Goal: Transaction & Acquisition: Purchase product/service

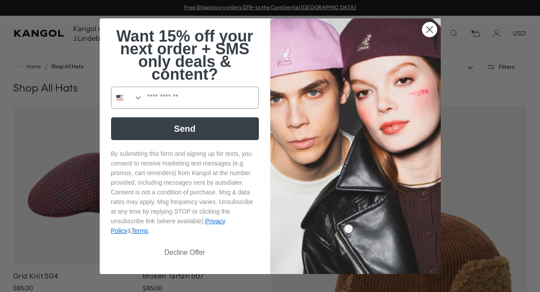
click at [427, 26] on icon "Close dialog" at bounding box center [430, 29] width 6 height 6
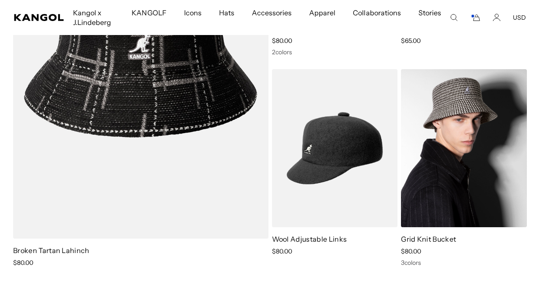
click at [503, 147] on img at bounding box center [464, 148] width 126 height 158
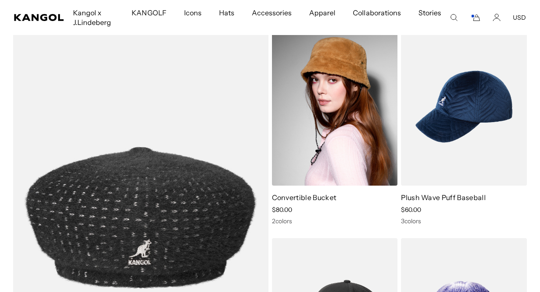
scroll to position [0, 180]
click at [335, 150] on img at bounding box center [335, 107] width 126 height 158
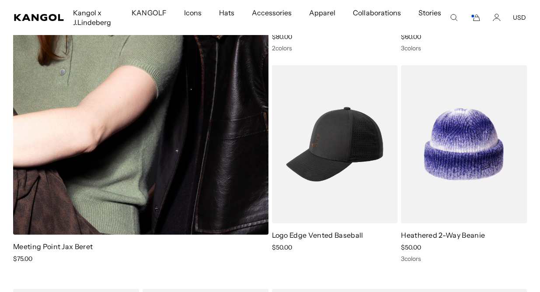
click at [209, 122] on img at bounding box center [140, 45] width 255 height 380
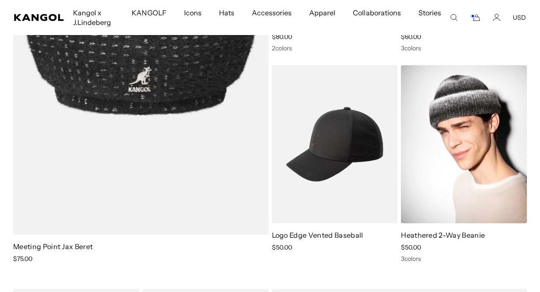
click at [458, 180] on img at bounding box center [464, 144] width 126 height 158
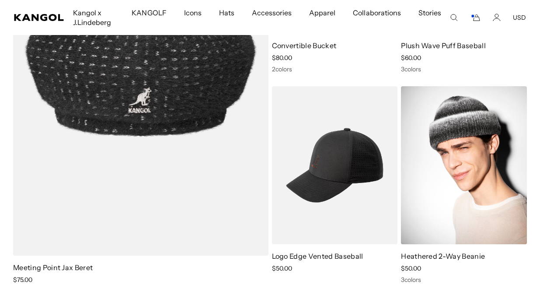
scroll to position [0, 0]
click at [475, 192] on img at bounding box center [464, 165] width 126 height 158
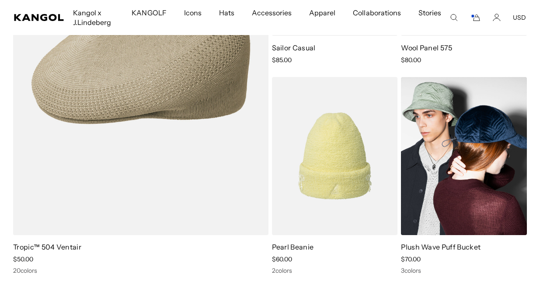
click at [447, 148] on img at bounding box center [464, 156] width 126 height 158
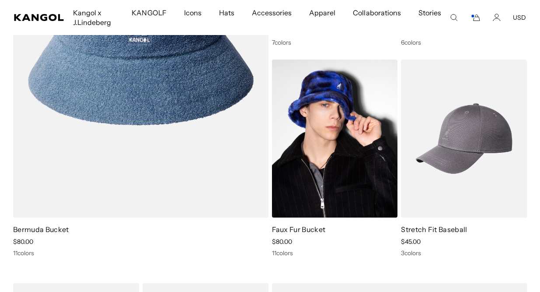
click at [315, 171] on img at bounding box center [335, 138] width 126 height 158
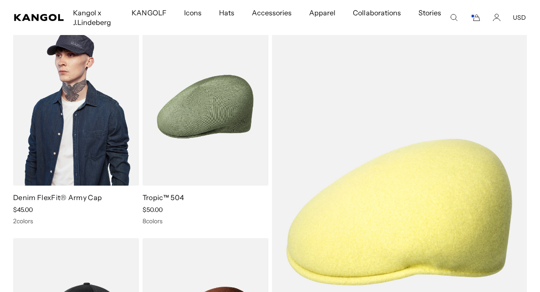
click at [53, 98] on img at bounding box center [76, 107] width 126 height 158
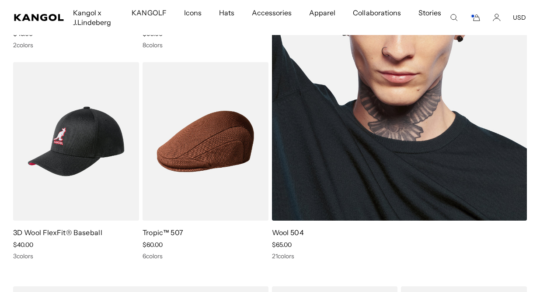
click at [360, 133] on img at bounding box center [399, 36] width 255 height 369
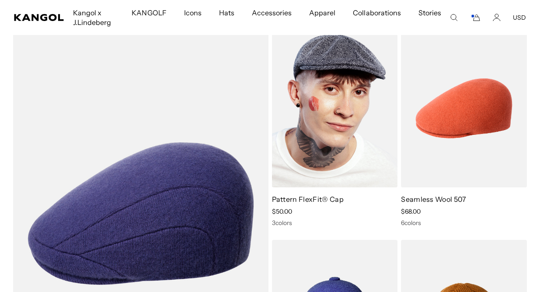
scroll to position [0, 180]
click at [328, 107] on img at bounding box center [335, 108] width 126 height 158
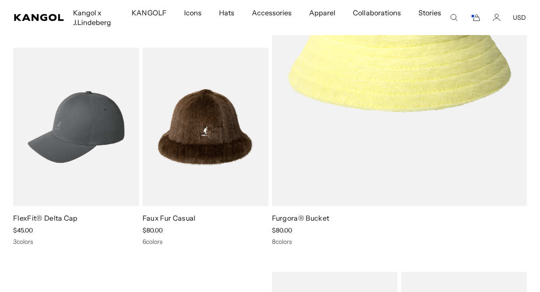
scroll to position [4591, 0]
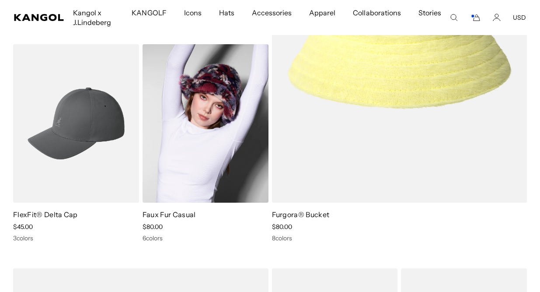
click at [222, 181] on img at bounding box center [206, 123] width 126 height 158
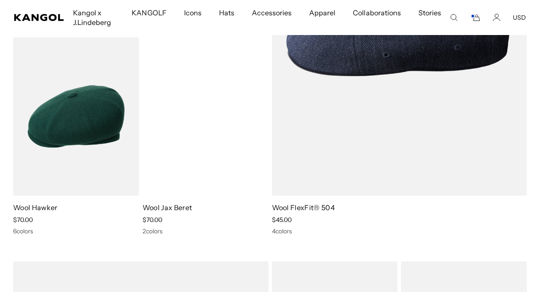
scroll to position [0, 180]
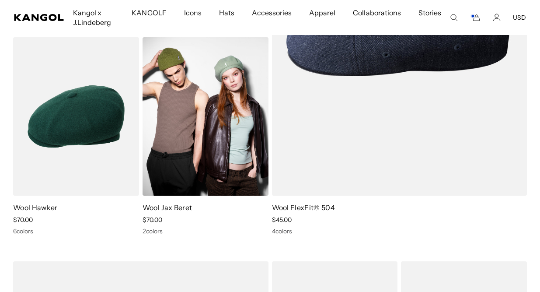
click at [224, 139] on img at bounding box center [206, 116] width 126 height 158
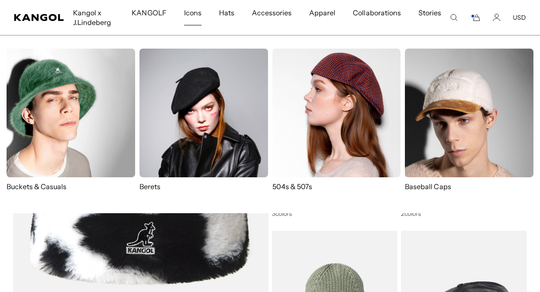
scroll to position [0, 0]
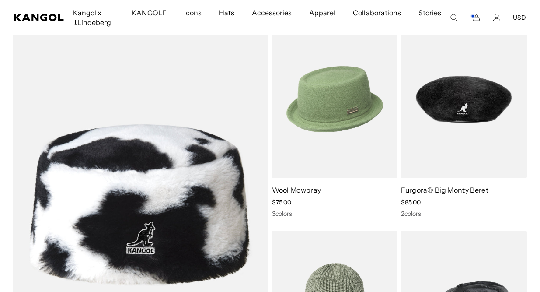
click at [336, 127] on img at bounding box center [335, 99] width 126 height 158
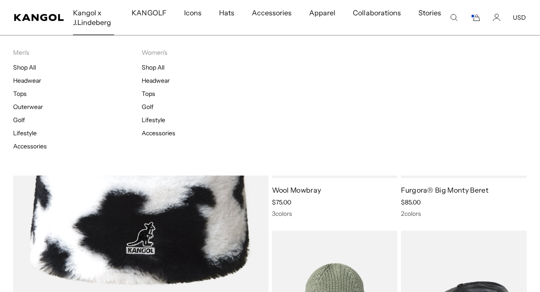
scroll to position [0, 180]
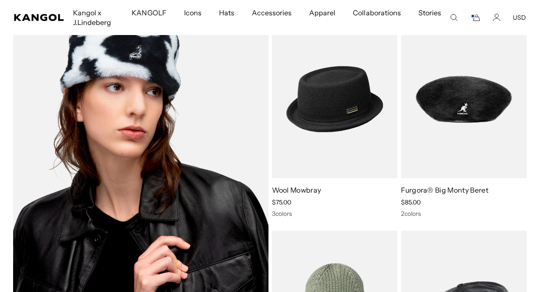
click at [171, 220] on img at bounding box center [140, 204] width 255 height 369
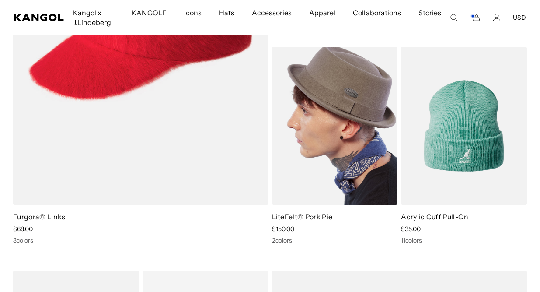
scroll to position [0, 0]
click at [341, 117] on img at bounding box center [335, 126] width 126 height 158
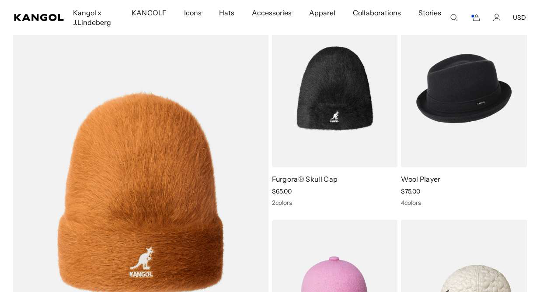
scroll to position [7457, 0]
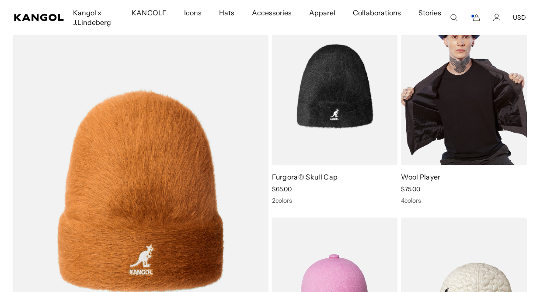
click at [446, 101] on img at bounding box center [464, 86] width 126 height 158
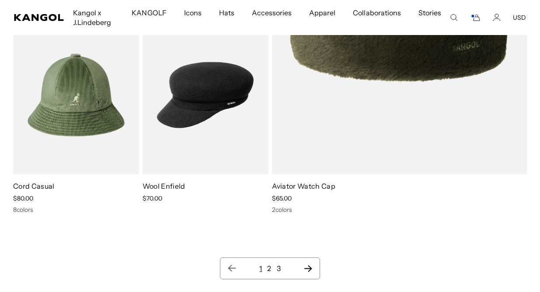
scroll to position [0, 180]
click at [309, 267] on icon "Next page" at bounding box center [308, 268] width 9 height 9
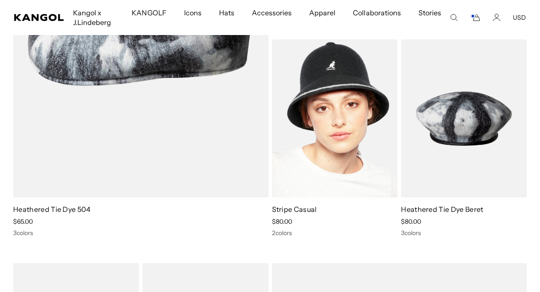
click at [366, 112] on img at bounding box center [335, 118] width 126 height 158
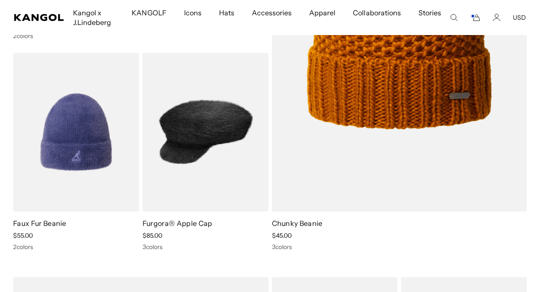
scroll to position [0, 180]
click at [222, 160] on img at bounding box center [206, 132] width 126 height 158
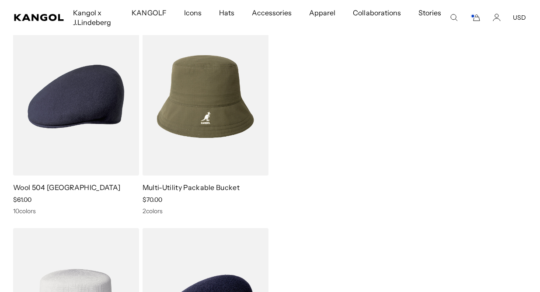
scroll to position [2719, 0]
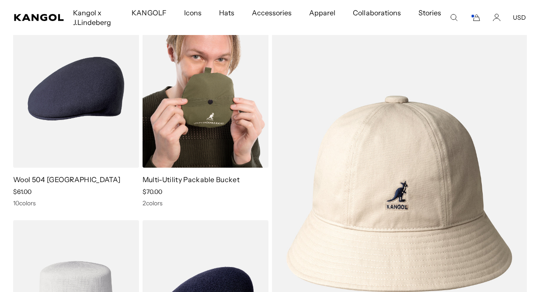
click at [231, 72] on img at bounding box center [206, 89] width 126 height 158
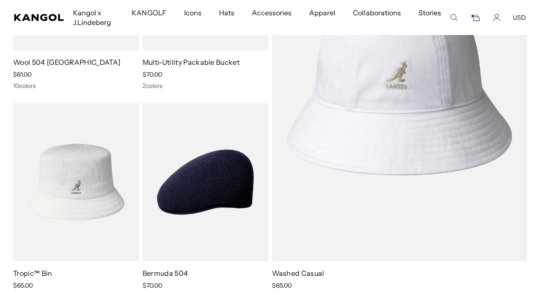
click at [430, 218] on img at bounding box center [399, 76] width 255 height 369
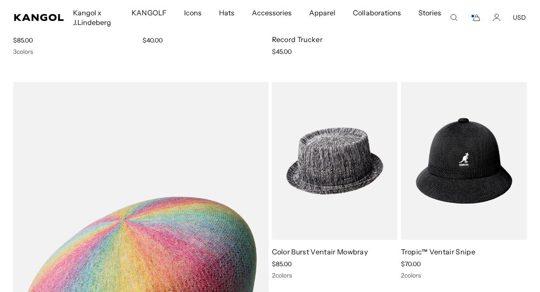
click at [339, 162] on img at bounding box center [335, 161] width 126 height 158
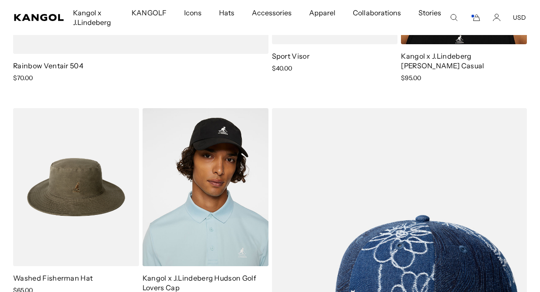
scroll to position [0, 180]
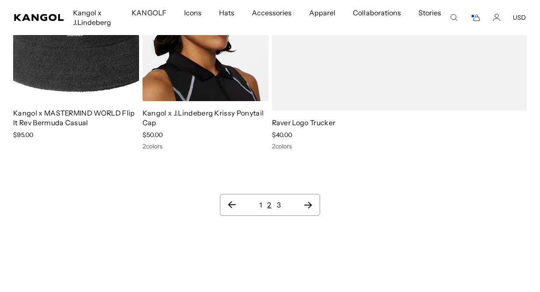
click at [308, 202] on icon "Next page" at bounding box center [308, 205] width 8 height 7
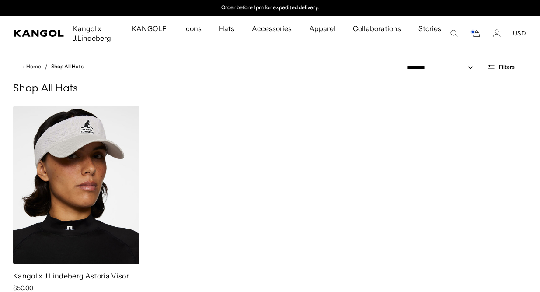
click at [475, 32] on rect "Cart" at bounding box center [472, 31] width 3 height 3
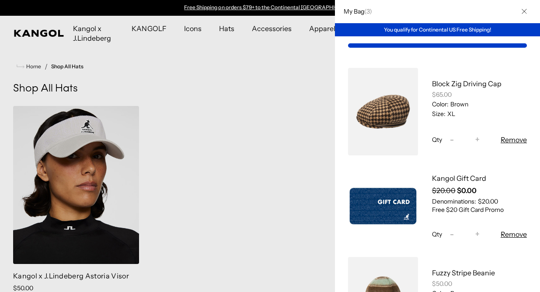
click at [528, 12] on button "Close" at bounding box center [524, 11] width 23 height 23
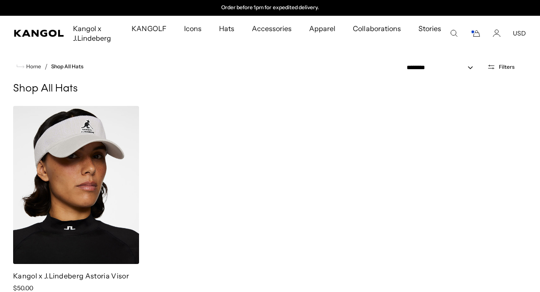
click at [472, 34] on icon "Cart" at bounding box center [475, 33] width 10 height 8
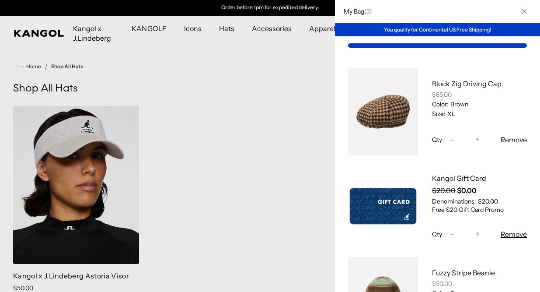
click at [515, 139] on button "Remove" at bounding box center [514, 139] width 26 height 10
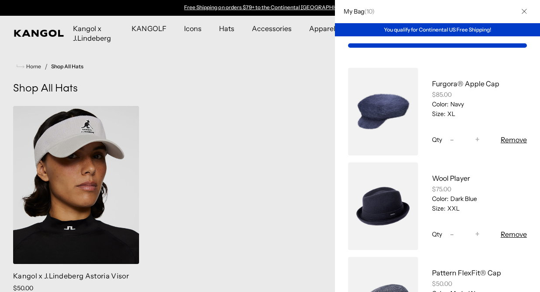
click at [515, 139] on button "Remove" at bounding box center [514, 139] width 26 height 10
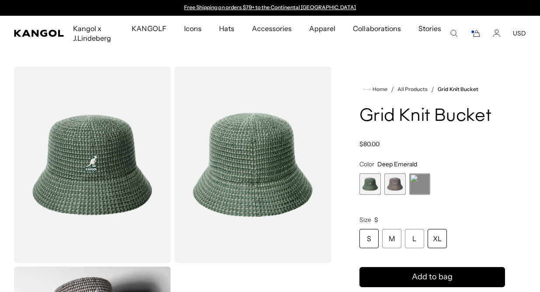
click at [437, 237] on div "XL" at bounding box center [437, 238] width 19 height 19
click at [394, 183] on span "2 of 3" at bounding box center [395, 183] width 21 height 21
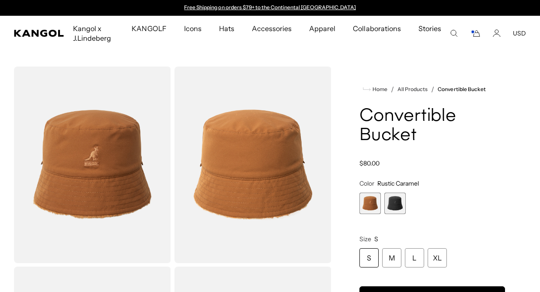
click at [394, 199] on span "2 of 2" at bounding box center [395, 202] width 21 height 21
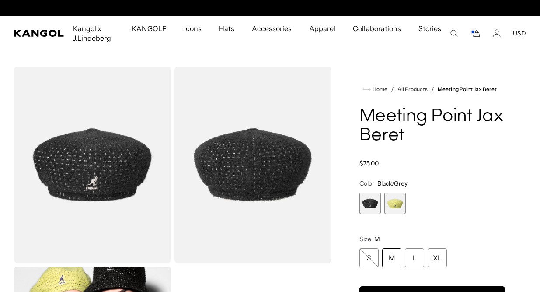
scroll to position [0, 180]
click at [397, 201] on span "2 of 2" at bounding box center [395, 202] width 21 height 21
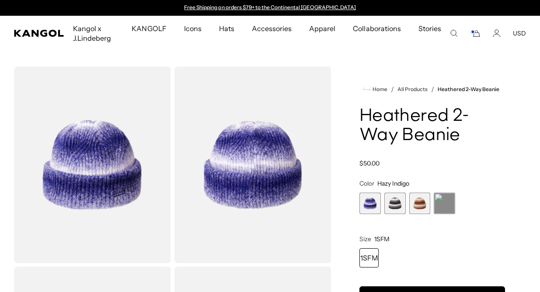
click at [441, 200] on span "4 of 4" at bounding box center [444, 202] width 21 height 21
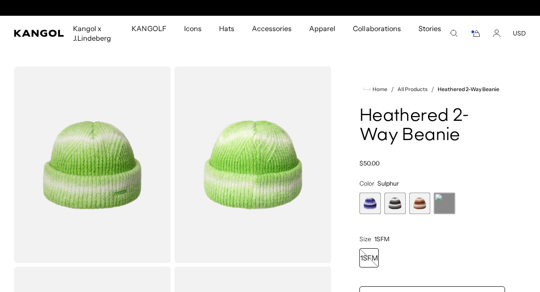
scroll to position [0, 180]
click at [421, 202] on span "3 of 4" at bounding box center [419, 202] width 21 height 21
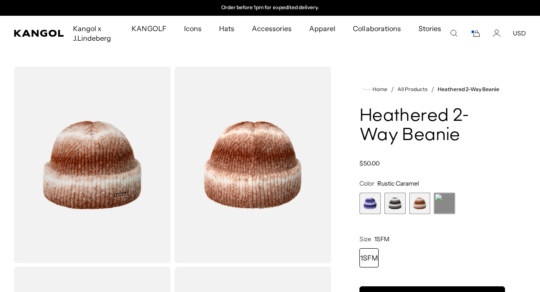
click at [395, 203] on span "2 of 4" at bounding box center [395, 202] width 21 height 21
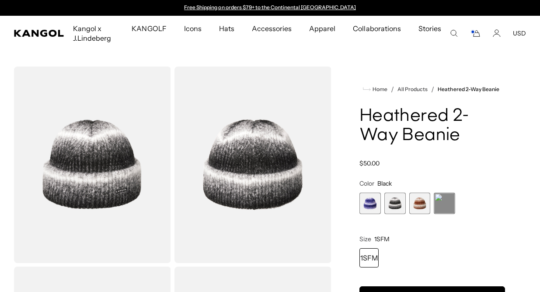
click at [374, 203] on span "1 of 4" at bounding box center [370, 202] width 21 height 21
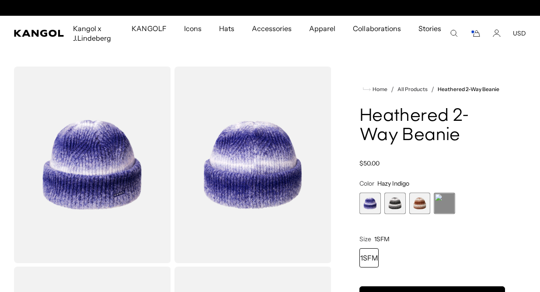
scroll to position [0, 180]
click at [371, 199] on span "1 of 4" at bounding box center [370, 202] width 21 height 21
click at [369, 253] on div "1SFM" at bounding box center [369, 257] width 19 height 19
click at [412, 287] on button "Add to bag" at bounding box center [433, 296] width 146 height 20
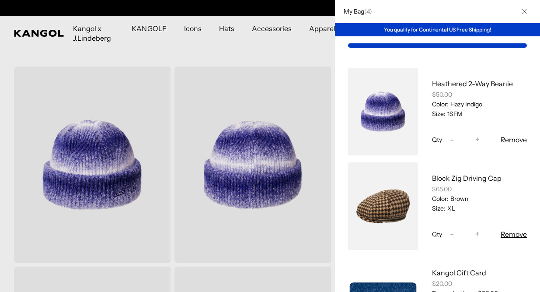
scroll to position [0, 180]
click at [527, 10] on icon "Close" at bounding box center [524, 11] width 5 height 5
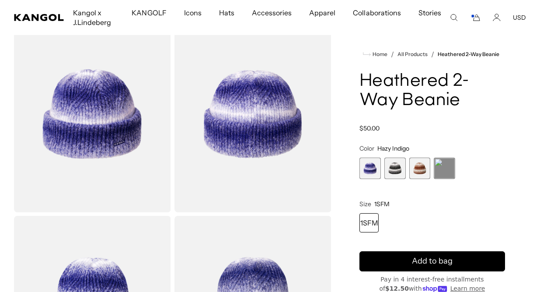
scroll to position [0, 0]
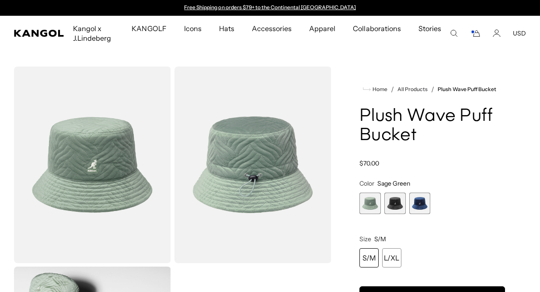
click at [423, 197] on span "3 of 3" at bounding box center [419, 202] width 21 height 21
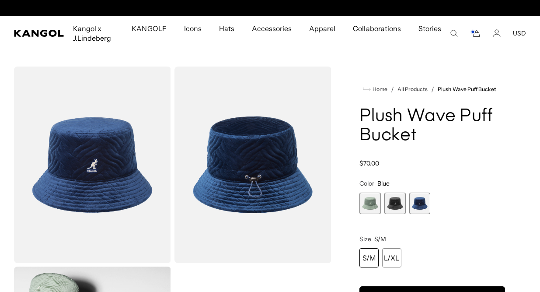
scroll to position [0, 180]
click at [395, 258] on div "L/XL" at bounding box center [391, 257] width 19 height 19
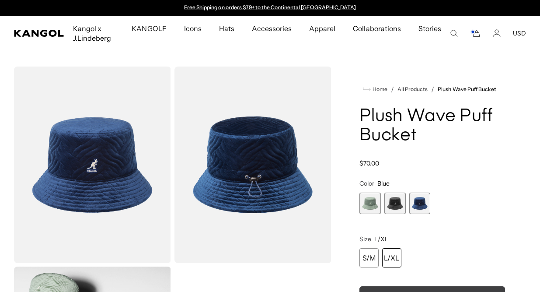
click at [430, 287] on button "Add to bag" at bounding box center [433, 296] width 146 height 20
click at [395, 258] on div "My Bag ( 4 ) You qualify for Continental US Free Shipping! Heathered 2-Way Bean…" at bounding box center [437, 146] width 205 height 292
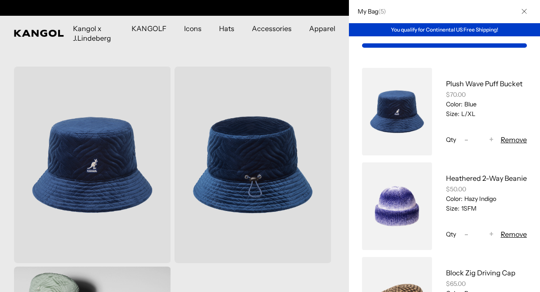
scroll to position [0, 180]
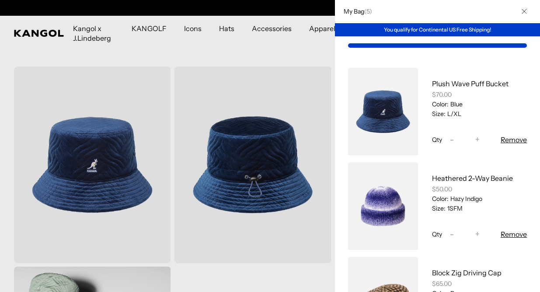
click at [523, 12] on icon "Close" at bounding box center [524, 11] width 5 height 5
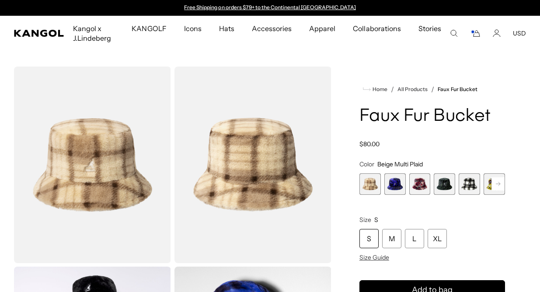
click at [391, 186] on span "2 of 12" at bounding box center [395, 183] width 21 height 21
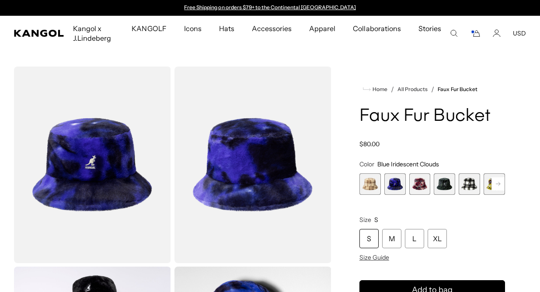
click at [442, 184] on span "4 of 12" at bounding box center [444, 183] width 21 height 21
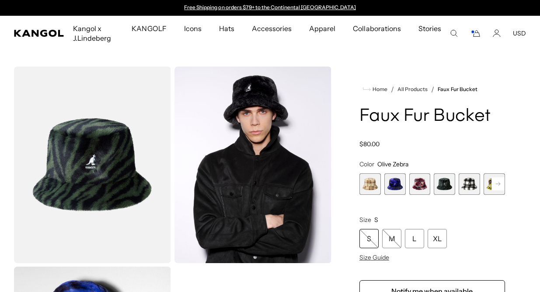
click at [472, 183] on span "5 of 12" at bounding box center [469, 183] width 21 height 21
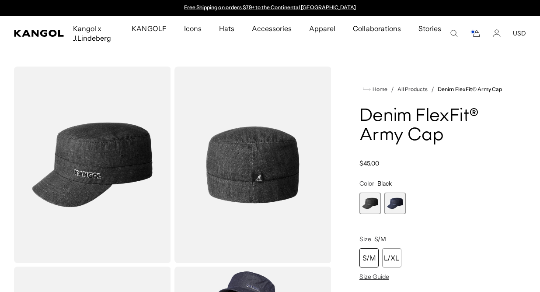
click at [398, 202] on span "2 of 2" at bounding box center [395, 202] width 21 height 21
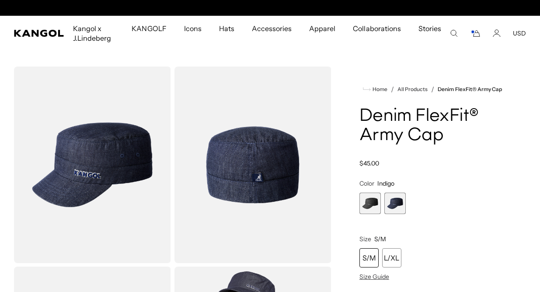
scroll to position [0, 180]
click at [390, 258] on div "L/XL" at bounding box center [391, 257] width 19 height 19
click at [497, 238] on div "Size L/XL S/M L/XL Size Guide" at bounding box center [433, 257] width 146 height 45
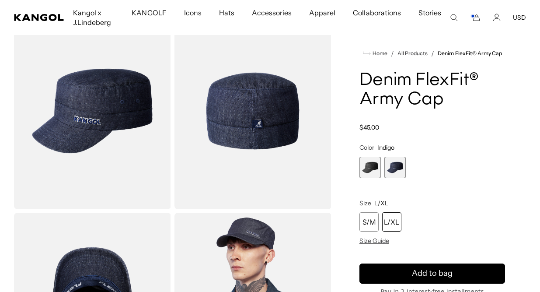
scroll to position [55, 0]
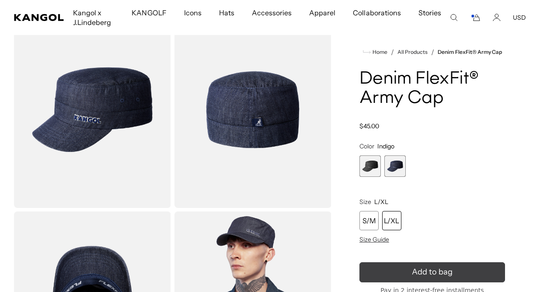
click at [471, 271] on button "Add to bag" at bounding box center [433, 272] width 146 height 20
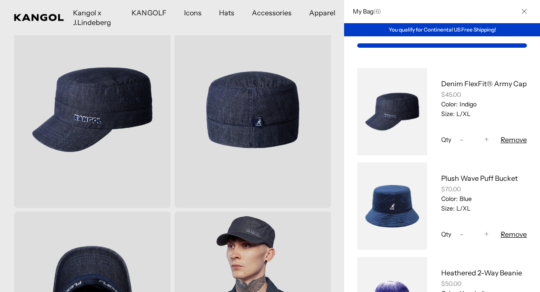
scroll to position [0, 0]
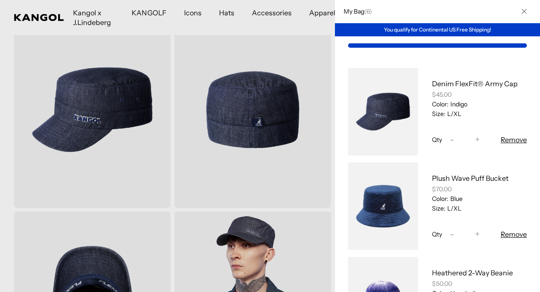
click at [526, 10] on icon "Close" at bounding box center [524, 11] width 5 height 5
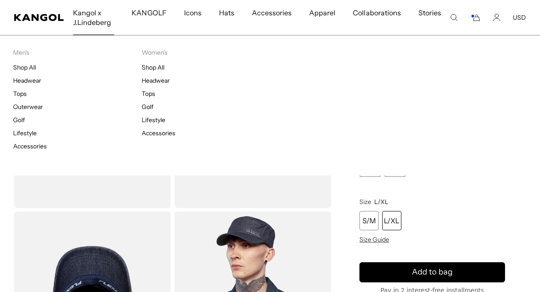
scroll to position [0, 180]
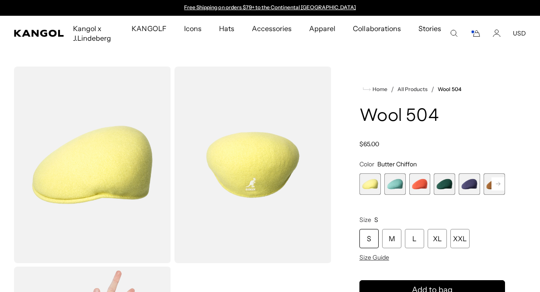
click at [444, 180] on span "4 of 21" at bounding box center [444, 183] width 21 height 21
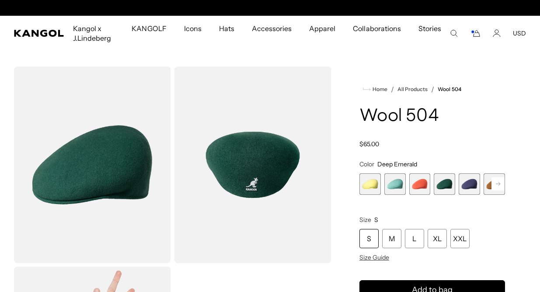
scroll to position [0, 180]
click at [467, 183] on span "5 of 21" at bounding box center [469, 183] width 21 height 21
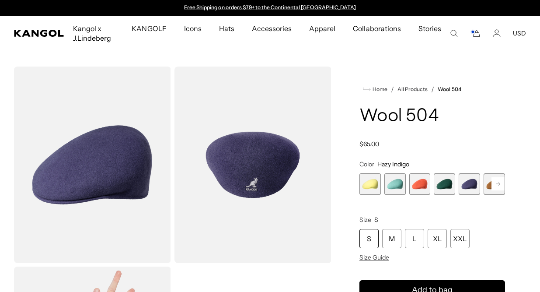
click at [500, 184] on icon at bounding box center [498, 183] width 4 height 3
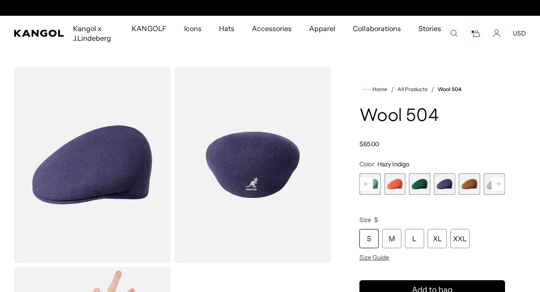
scroll to position [0, 180]
click at [450, 182] on span "5 of 21" at bounding box center [444, 183] width 21 height 21
click at [456, 236] on div "XXL" at bounding box center [460, 238] width 19 height 19
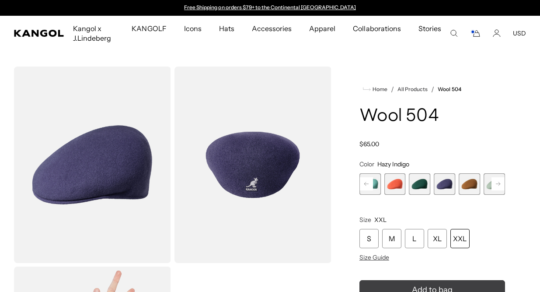
click at [431, 281] on button "Add to bag" at bounding box center [433, 290] width 146 height 20
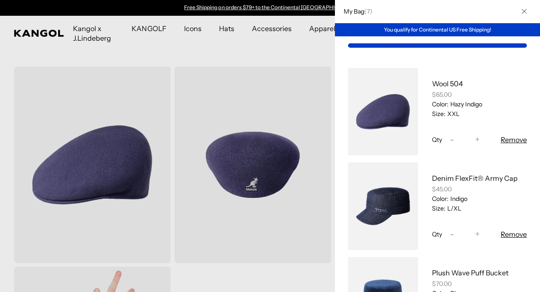
click at [524, 8] on button "Close" at bounding box center [524, 11] width 23 height 23
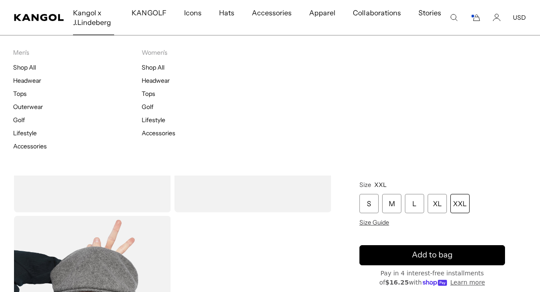
scroll to position [0, 180]
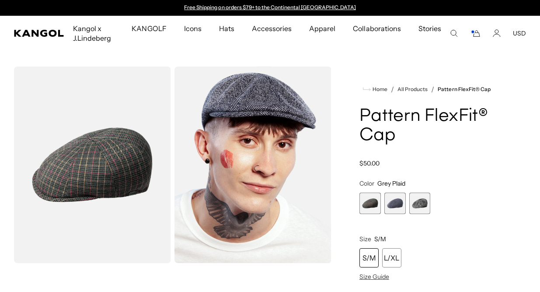
click at [397, 203] on span "2 of 3" at bounding box center [395, 202] width 21 height 21
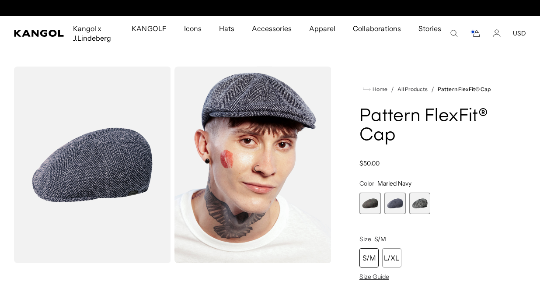
scroll to position [0, 180]
click at [392, 255] on div "L/XL" at bounding box center [391, 257] width 19 height 19
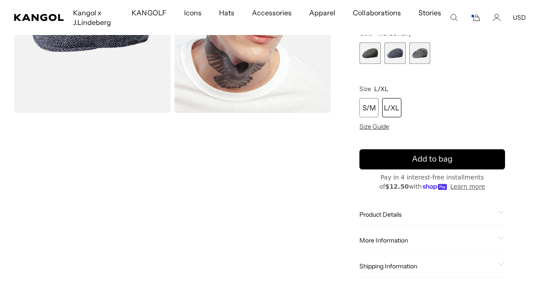
scroll to position [0, 180]
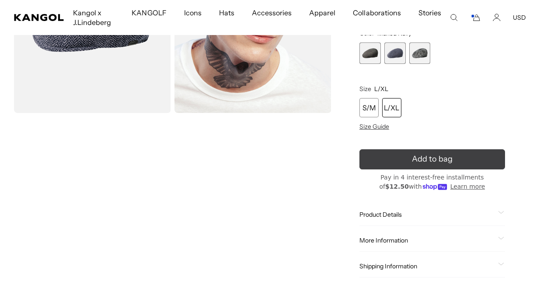
click at [437, 162] on icon "submit" at bounding box center [432, 158] width 17 height 17
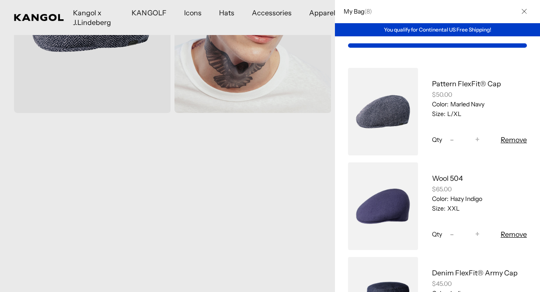
scroll to position [0, 0]
click at [526, 9] on icon "Close" at bounding box center [524, 11] width 5 height 5
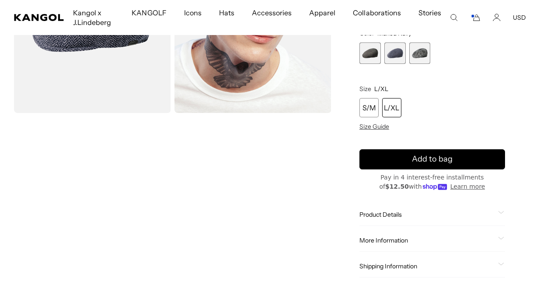
scroll to position [0, 180]
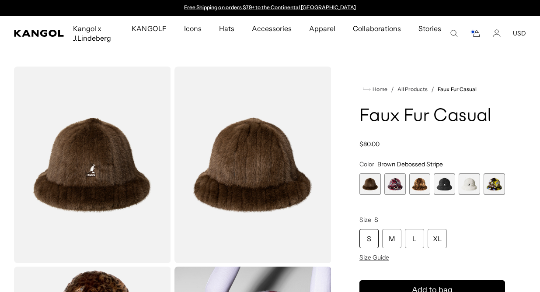
click at [391, 187] on span "2 of 6" at bounding box center [395, 183] width 21 height 21
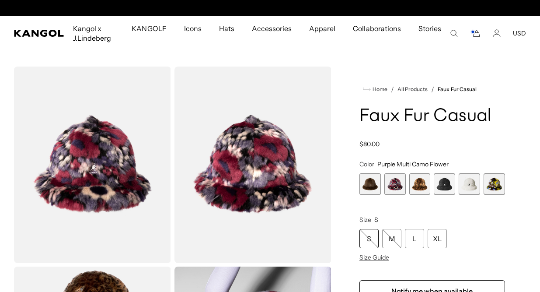
scroll to position [0, 180]
click at [424, 185] on span "3 of 6" at bounding box center [419, 183] width 21 height 21
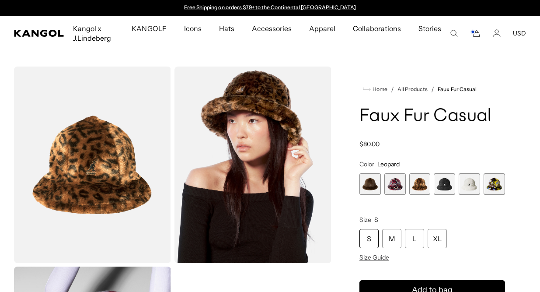
click at [444, 184] on span "4 of 6" at bounding box center [444, 183] width 21 height 21
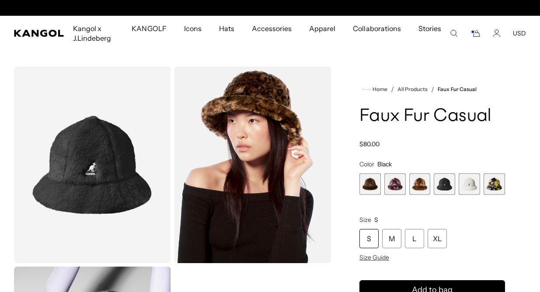
scroll to position [0, 180]
click at [466, 183] on span "5 of 6" at bounding box center [469, 183] width 21 height 21
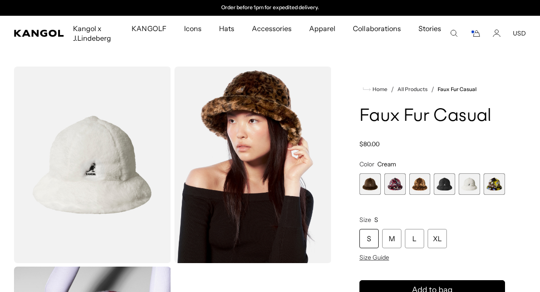
click at [495, 184] on span "6 of 6" at bounding box center [494, 183] width 21 height 21
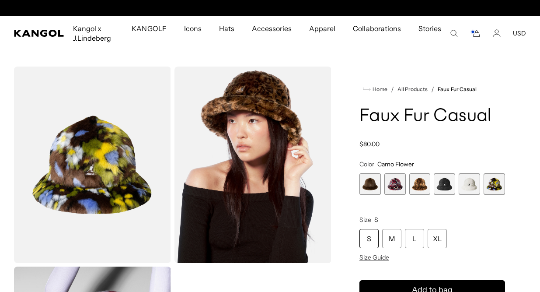
scroll to position [0, 180]
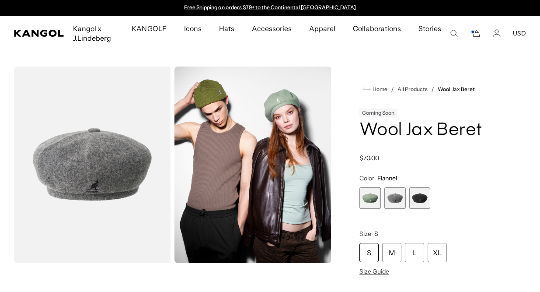
click at [394, 196] on span "2 of 3" at bounding box center [395, 197] width 21 height 21
click at [418, 199] on span "3 of 3" at bounding box center [419, 197] width 21 height 21
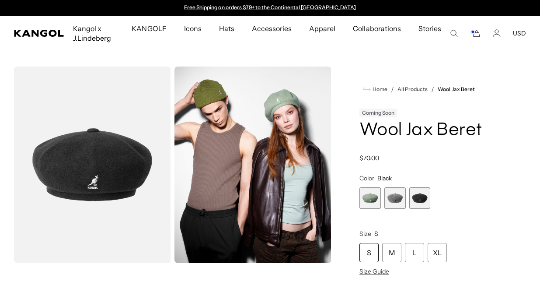
click at [370, 199] on span "1 of 3" at bounding box center [370, 197] width 21 height 21
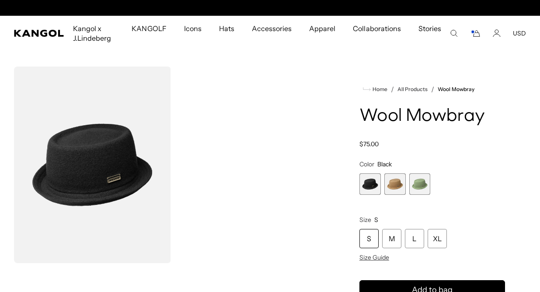
scroll to position [0, 180]
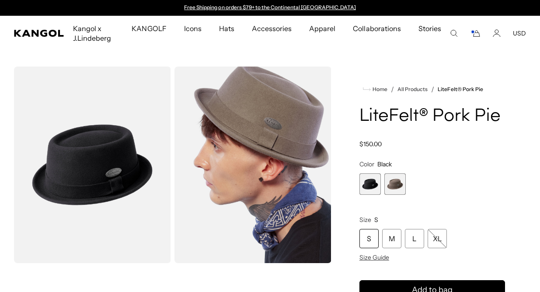
click at [395, 186] on span "2 of 2" at bounding box center [395, 183] width 21 height 21
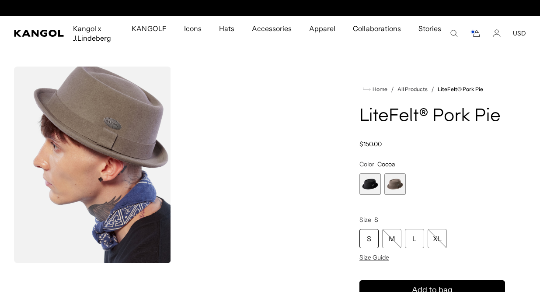
click at [374, 183] on span "1 of 2" at bounding box center [370, 183] width 21 height 21
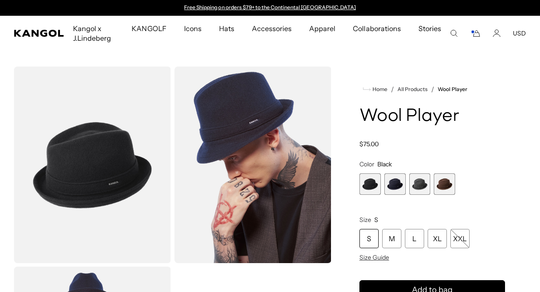
click at [396, 181] on span "2 of 4" at bounding box center [395, 183] width 21 height 21
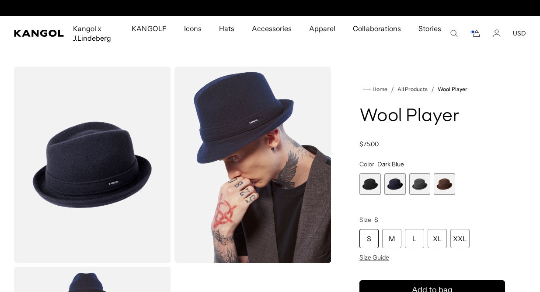
scroll to position [0, 180]
click at [459, 239] on div "XXL" at bounding box center [460, 238] width 19 height 19
click at [461, 238] on div "XXL" at bounding box center [460, 238] width 19 height 19
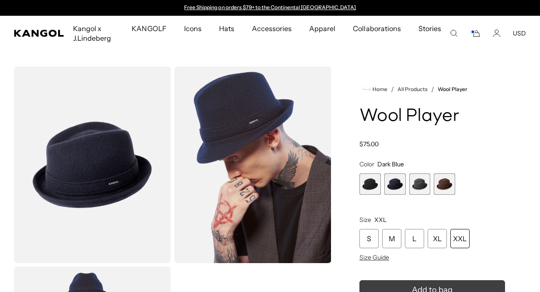
click at [443, 285] on span "Add to bag" at bounding box center [432, 290] width 41 height 12
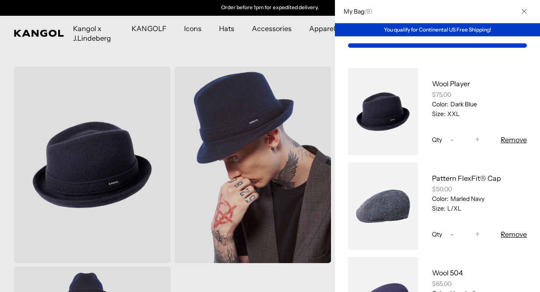
click at [522, 8] on button "Close" at bounding box center [524, 11] width 23 height 23
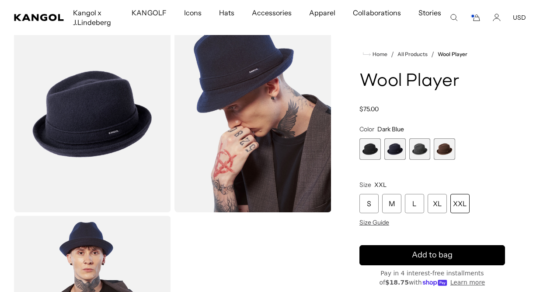
scroll to position [0, 0]
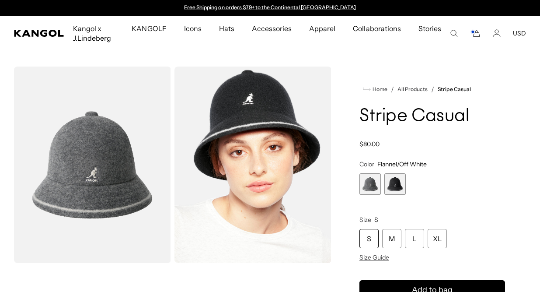
click at [397, 182] on span "2 of 2" at bounding box center [395, 183] width 21 height 21
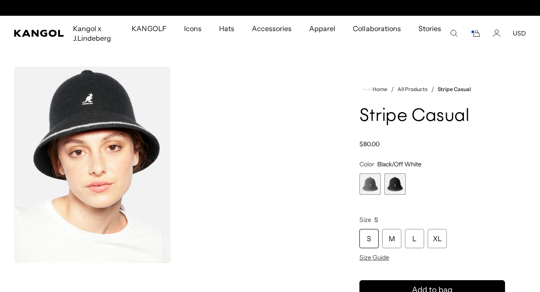
scroll to position [0, 180]
click at [363, 181] on span "1 of 2" at bounding box center [370, 183] width 21 height 21
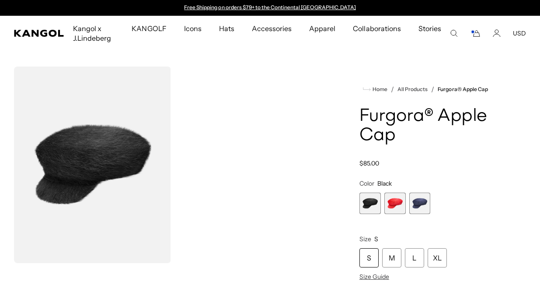
click at [423, 204] on span "3 of 3" at bounding box center [419, 202] width 21 height 21
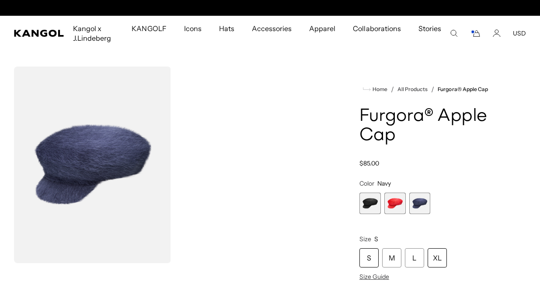
scroll to position [0, 180]
click at [438, 254] on div "XL" at bounding box center [437, 257] width 19 height 19
click at [488, 176] on product-info "Home / All Products / Furgora® Apple Cap Furgora® Apple Cap Regular price $85.0…" at bounding box center [433, 255] width 146 height 343
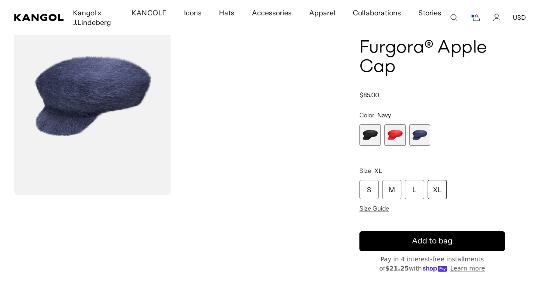
scroll to position [70, 0]
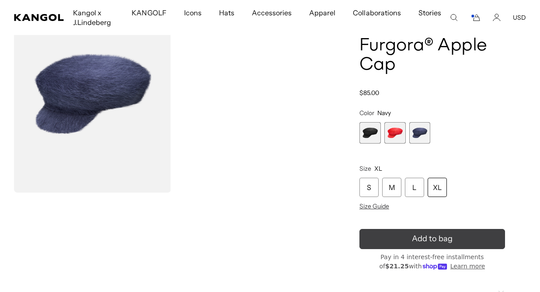
click at [441, 239] on span "Add to bag" at bounding box center [432, 239] width 41 height 12
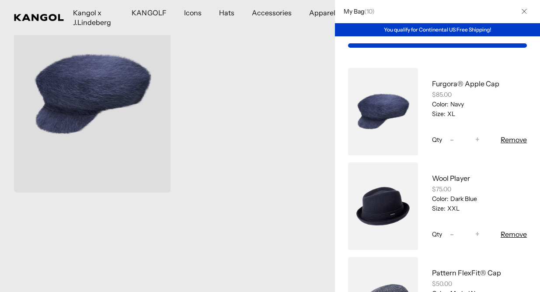
scroll to position [0, 180]
click at [525, 11] on icon "Close" at bounding box center [524, 11] width 5 height 5
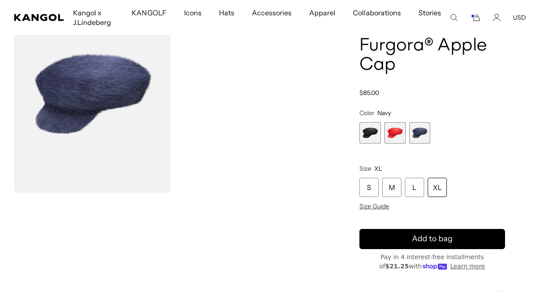
scroll to position [0, 0]
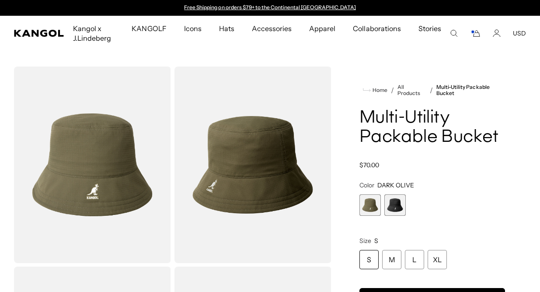
click at [399, 199] on span "2 of 2" at bounding box center [395, 204] width 21 height 21
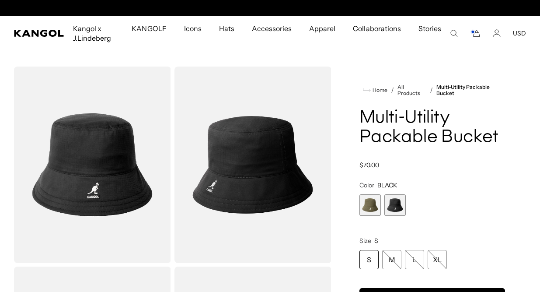
scroll to position [0, 180]
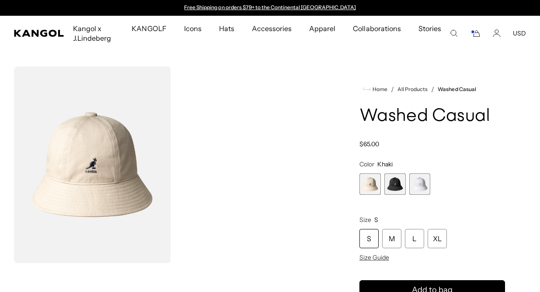
click at [396, 187] on span "2 of 3" at bounding box center [395, 183] width 21 height 21
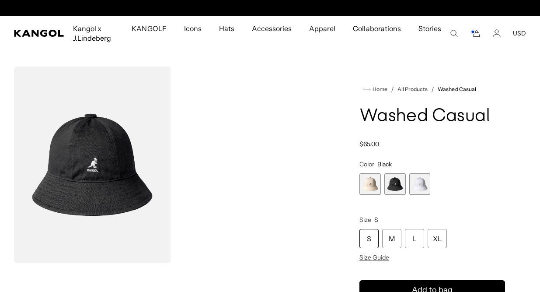
scroll to position [0, 180]
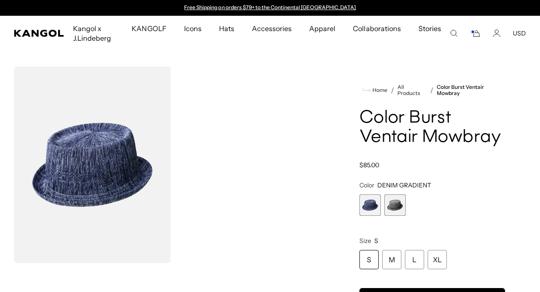
click at [373, 207] on span "1 of 2" at bounding box center [370, 204] width 21 height 21
click at [437, 257] on div "XL" at bounding box center [437, 259] width 19 height 19
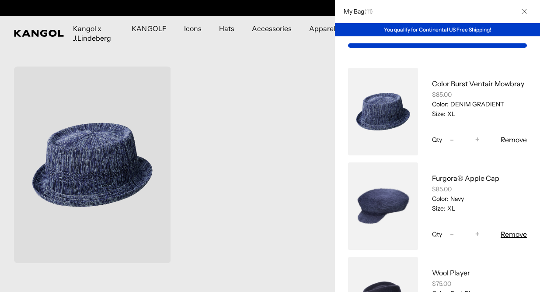
scroll to position [0, 180]
click at [528, 11] on button "Close" at bounding box center [524, 11] width 23 height 23
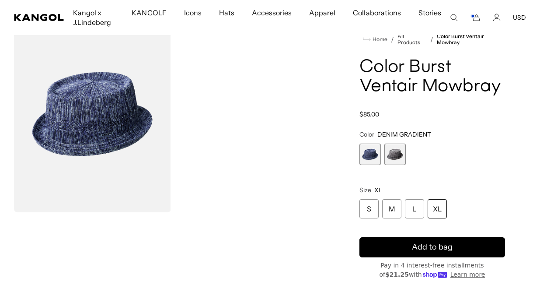
scroll to position [0, 0]
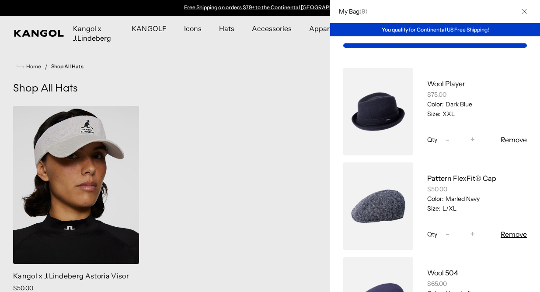
click at [514, 231] on button "Remove" at bounding box center [514, 234] width 26 height 10
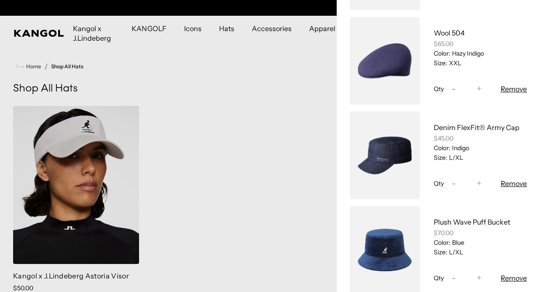
scroll to position [147, 0]
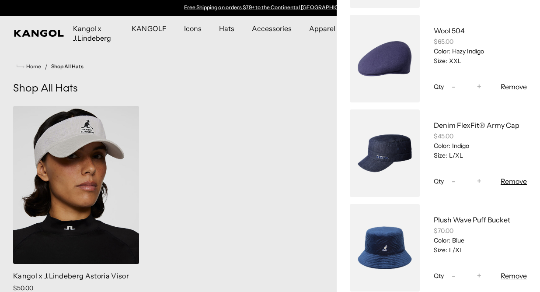
click at [521, 181] on button "Remove" at bounding box center [514, 181] width 26 height 10
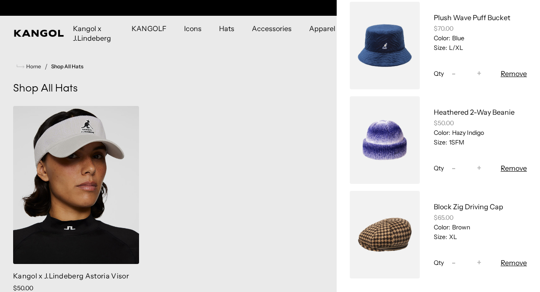
scroll to position [0, 180]
click at [511, 260] on button "Remove" at bounding box center [514, 262] width 26 height 10
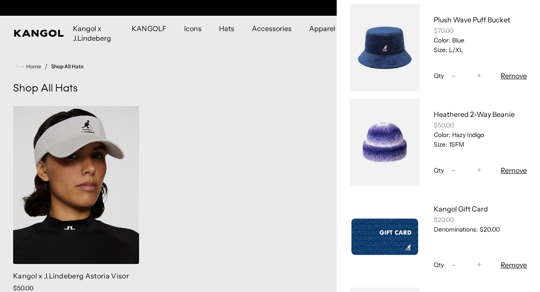
scroll to position [0, 0]
click at [515, 168] on button "Remove" at bounding box center [514, 170] width 26 height 10
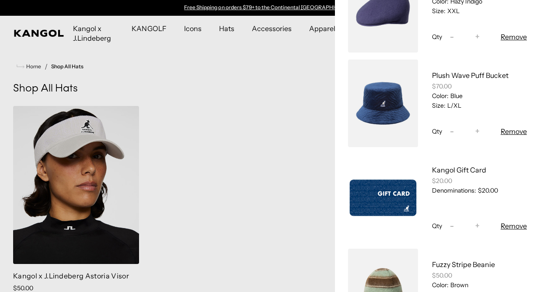
click at [514, 225] on button "Remove" at bounding box center [514, 225] width 26 height 10
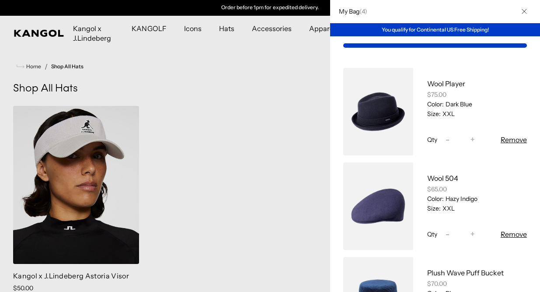
click at [524, 80] on div "Wool Player $75.00 Color: Dark Blue Size: XXL" at bounding box center [477, 97] width 100 height 39
click at [524, 12] on icon "Close" at bounding box center [524, 11] width 5 height 5
